Goal: Task Accomplishment & Management: Use online tool/utility

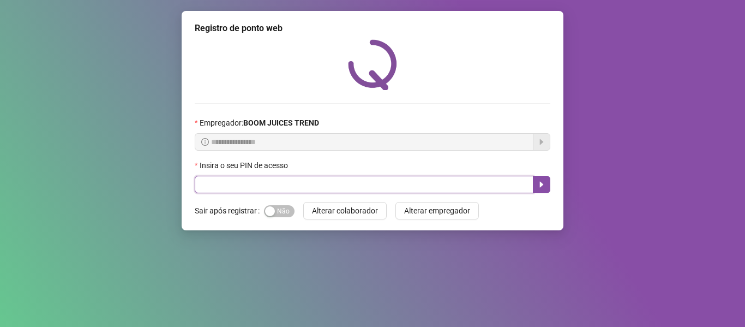
click at [251, 183] on input "text" at bounding box center [364, 184] width 339 height 17
type input "****"
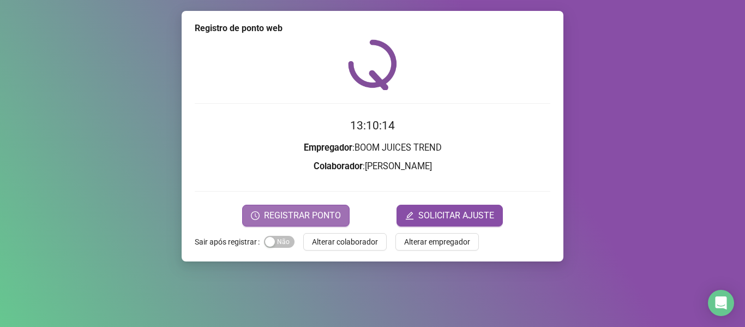
click at [290, 215] on span "REGISTRAR PONTO" at bounding box center [302, 215] width 77 height 13
